Goal: Task Accomplishment & Management: Complete application form

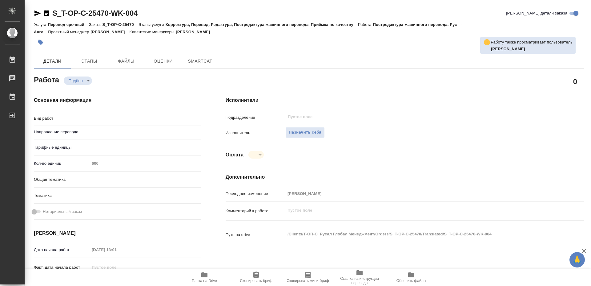
type textarea "Постредактура машинного перевода"
type textarea "x"
type input "рус-англ"
type textarea "x"
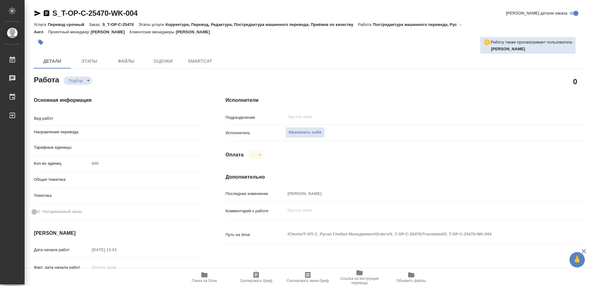
type textarea "x"
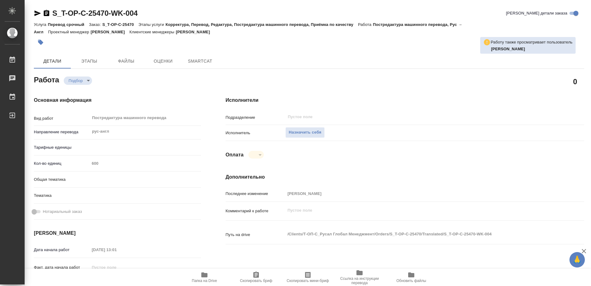
type textarea "x"
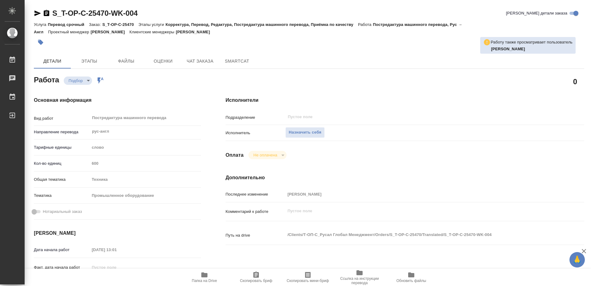
type textarea "x"
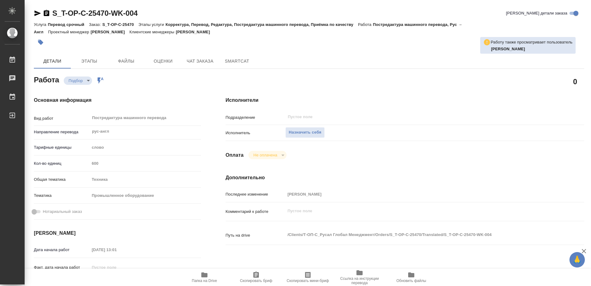
type textarea "x"
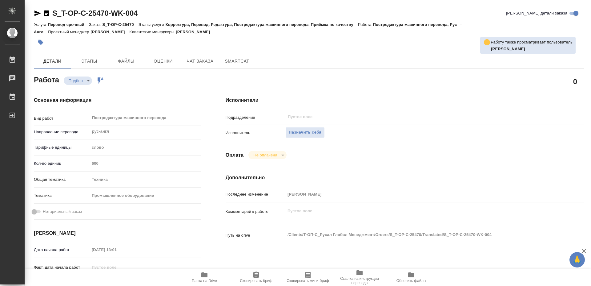
type textarea "x"
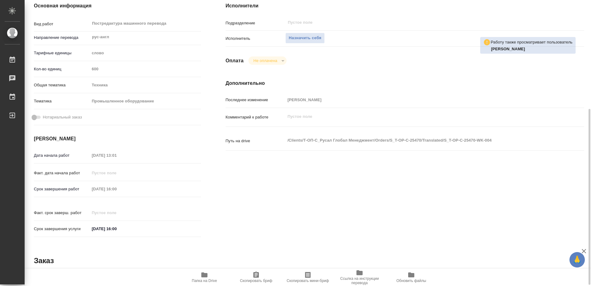
scroll to position [126, 0]
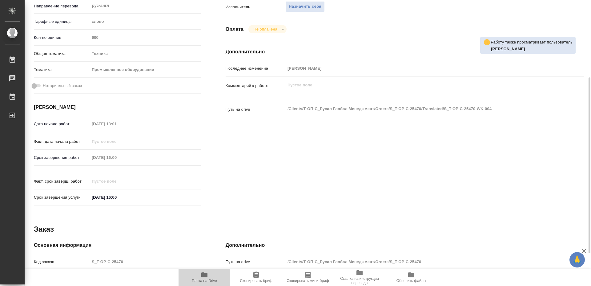
click at [203, 276] on icon "button" at bounding box center [204, 274] width 6 height 5
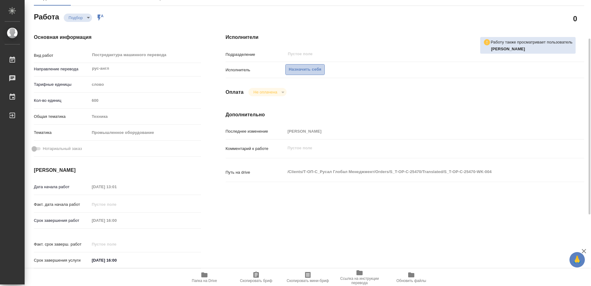
click at [299, 66] on span "Назначить себя" at bounding box center [305, 69] width 33 height 7
type textarea "x"
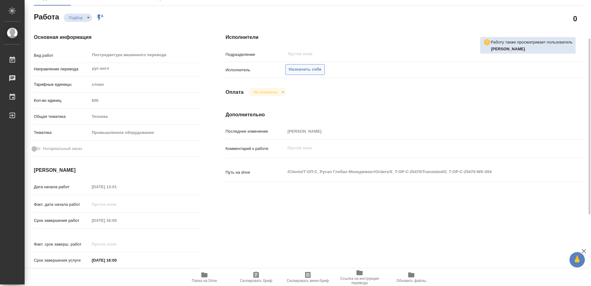
type textarea "x"
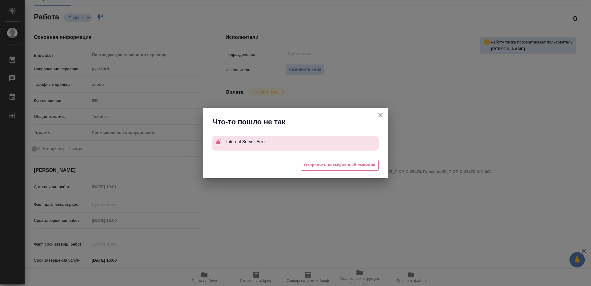
click at [380, 112] on icon "button" at bounding box center [380, 114] width 7 height 7
type textarea "x"
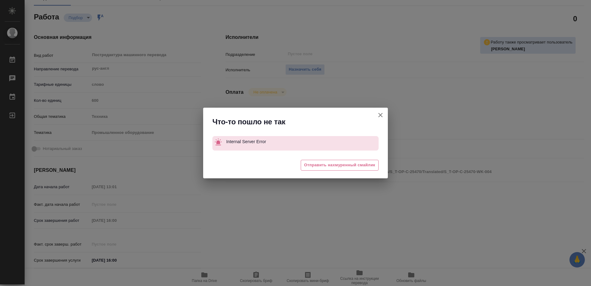
type textarea "x"
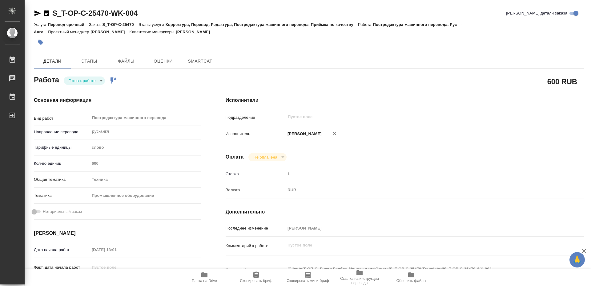
type textarea "x"
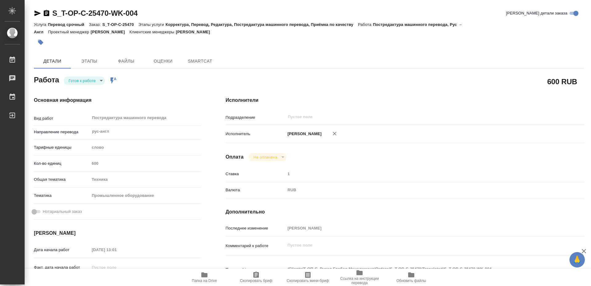
type textarea "x"
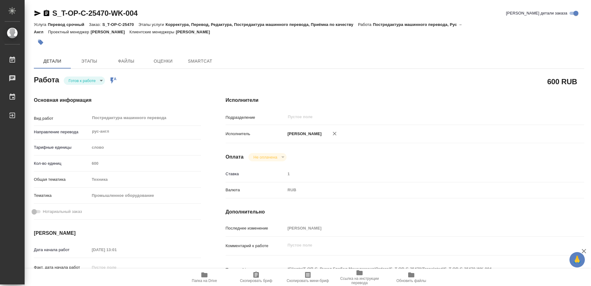
type textarea "x"
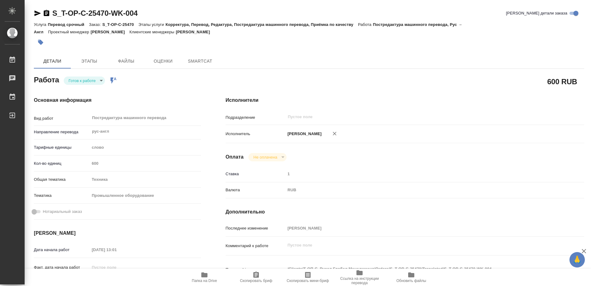
type textarea "x"
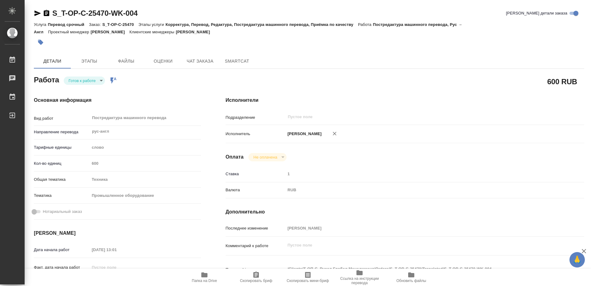
type textarea "x"
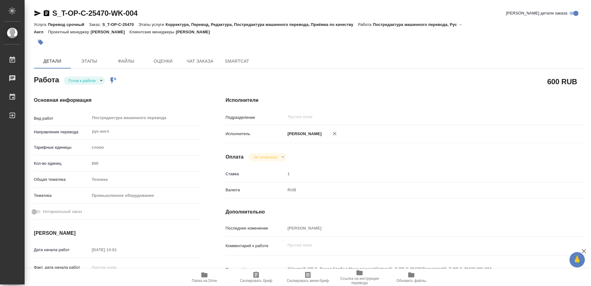
type textarea "x"
